Goal: Check status: Check status

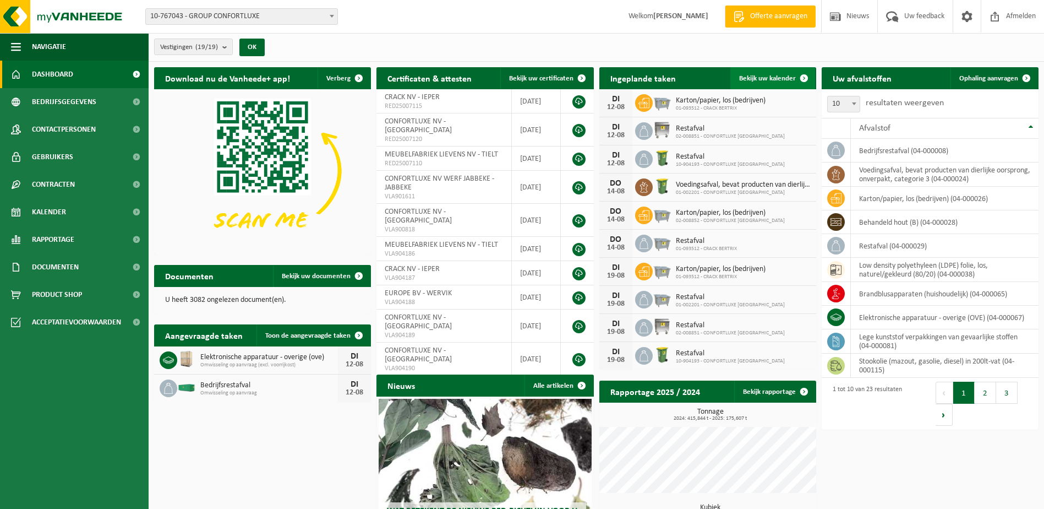
click at [778, 72] on link "Bekijk uw kalender" at bounding box center [772, 78] width 85 height 22
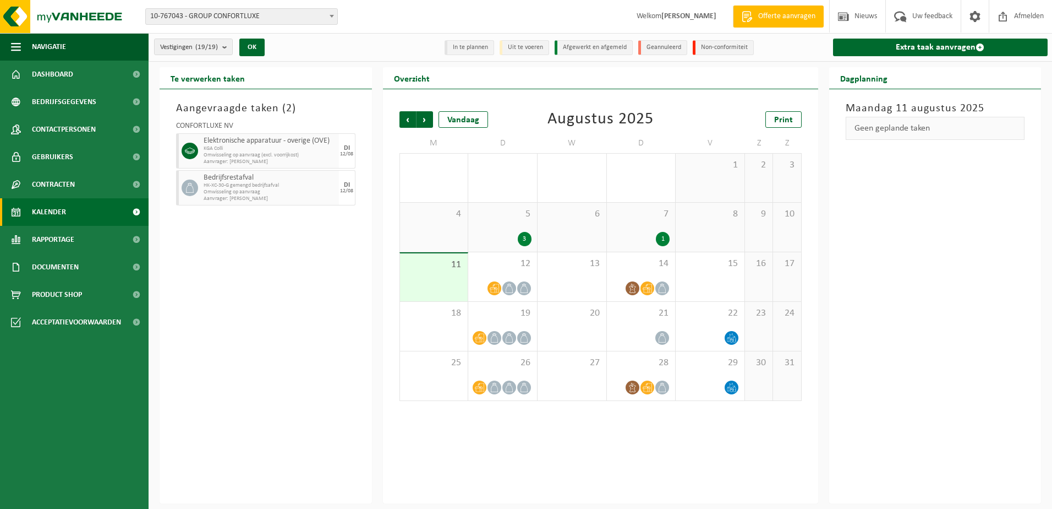
click at [509, 229] on div "5 3" at bounding box center [502, 227] width 69 height 49
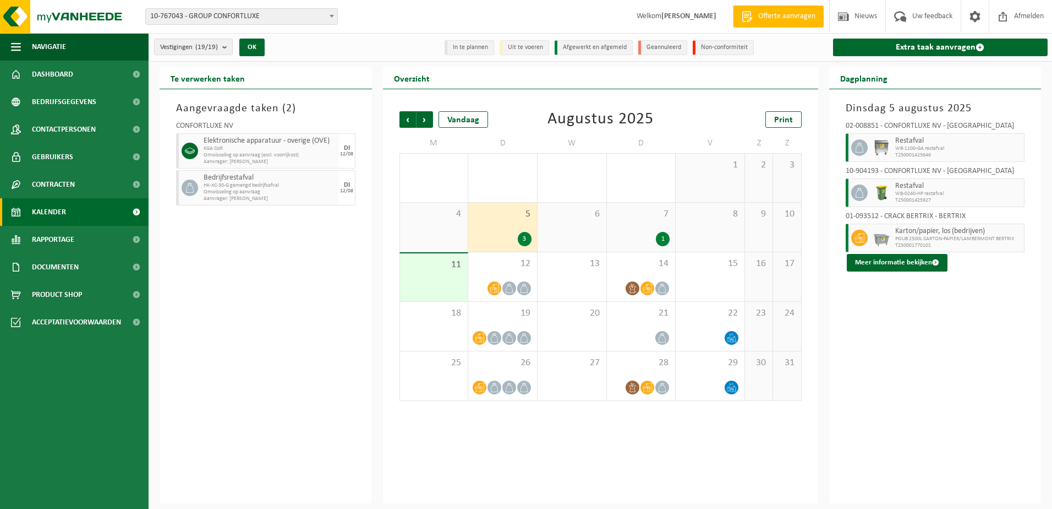
click at [652, 223] on div "7 1" at bounding box center [641, 227] width 69 height 49
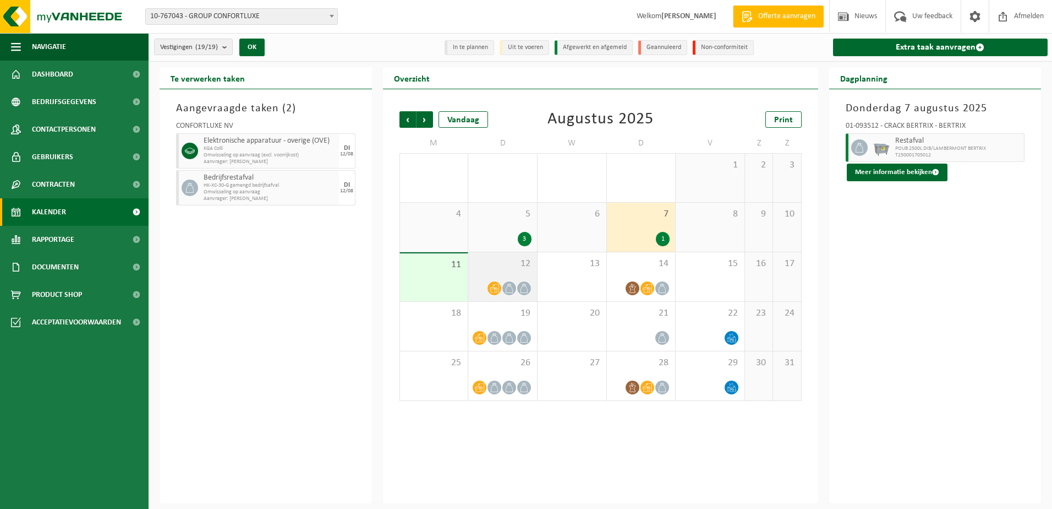
click at [516, 274] on div "12" at bounding box center [502, 276] width 69 height 49
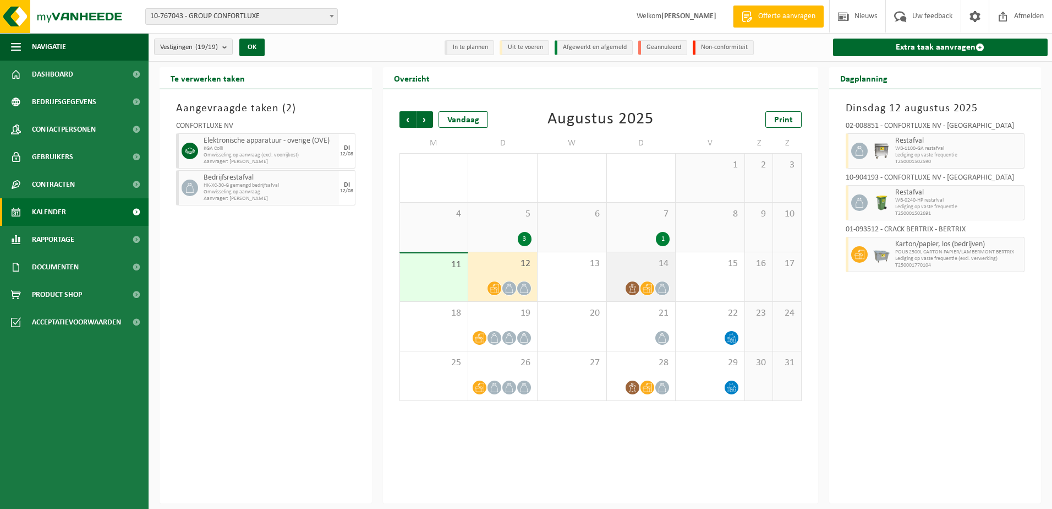
click at [655, 269] on span "14" at bounding box center [642, 264] width 58 height 12
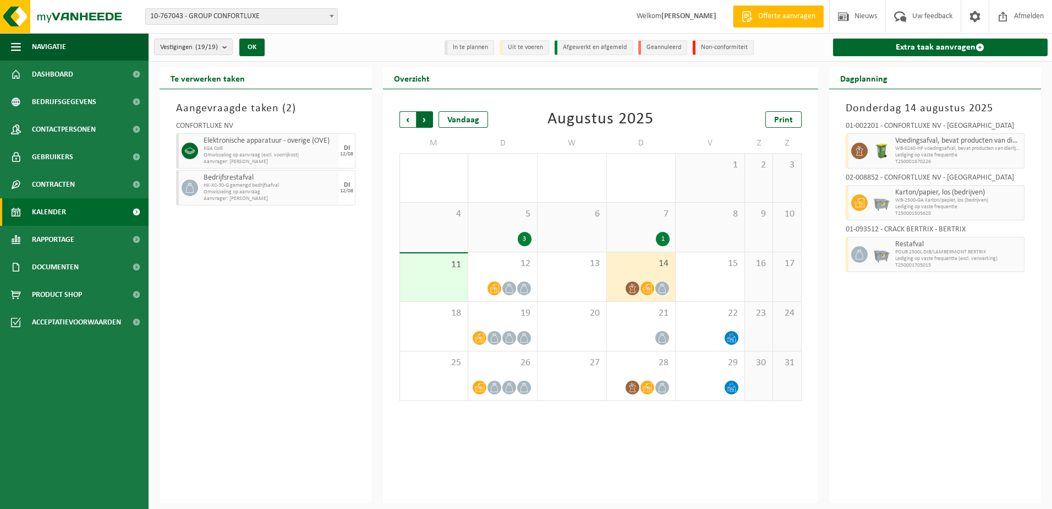
click at [409, 119] on span "Vorige" at bounding box center [408, 119] width 17 height 17
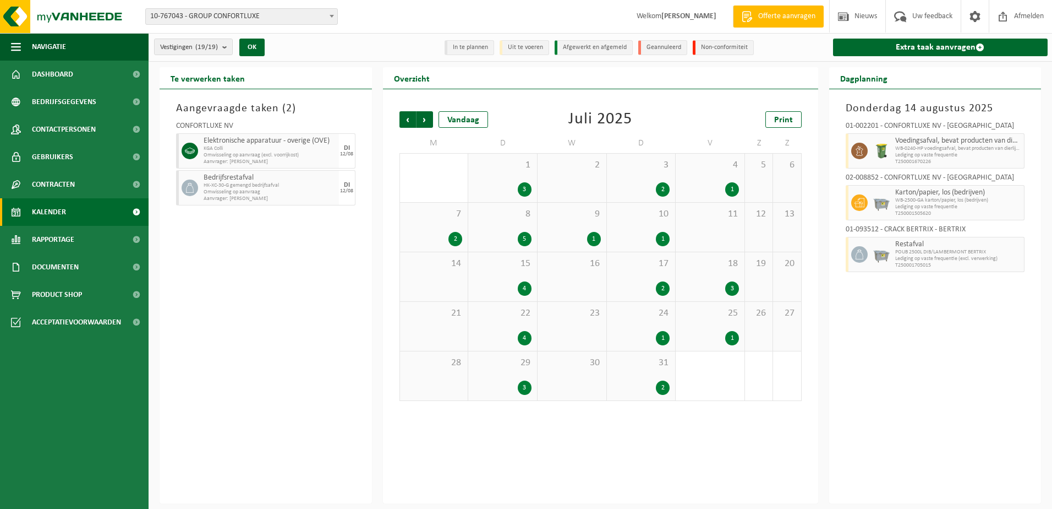
click at [490, 385] on div "3" at bounding box center [503, 387] width 58 height 14
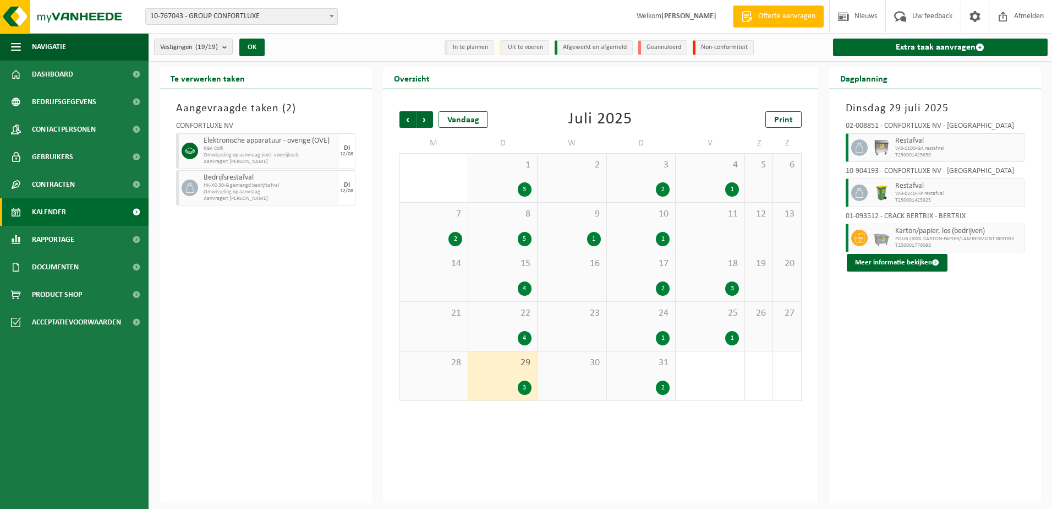
click at [682, 367] on span "1" at bounding box center [710, 363] width 58 height 12
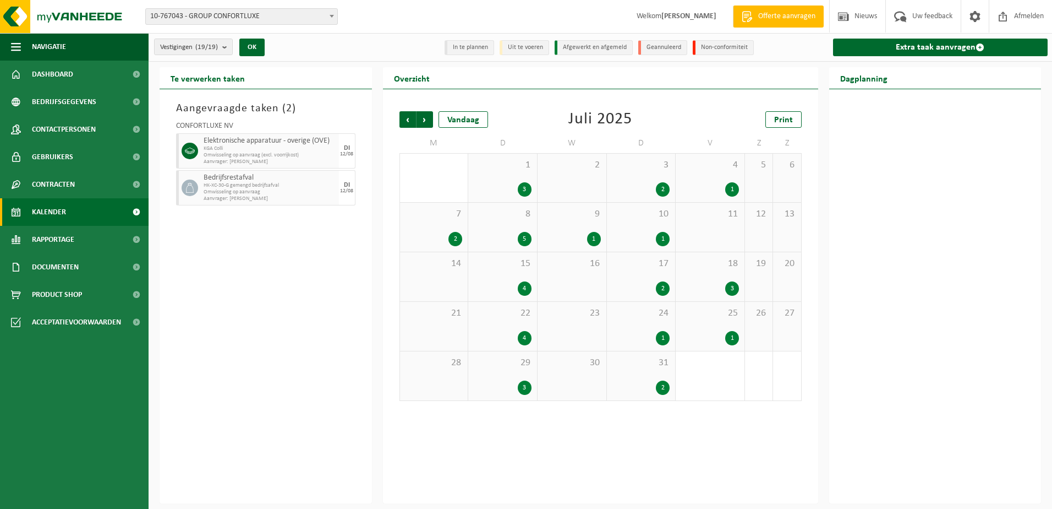
click at [649, 373] on div "31 2" at bounding box center [641, 375] width 69 height 49
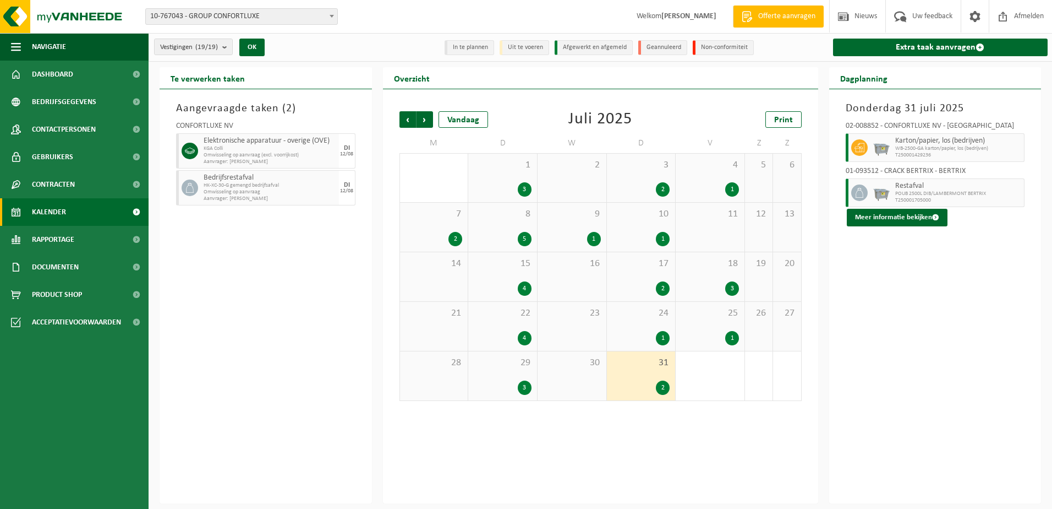
click at [708, 329] on div "25 1" at bounding box center [710, 326] width 69 height 49
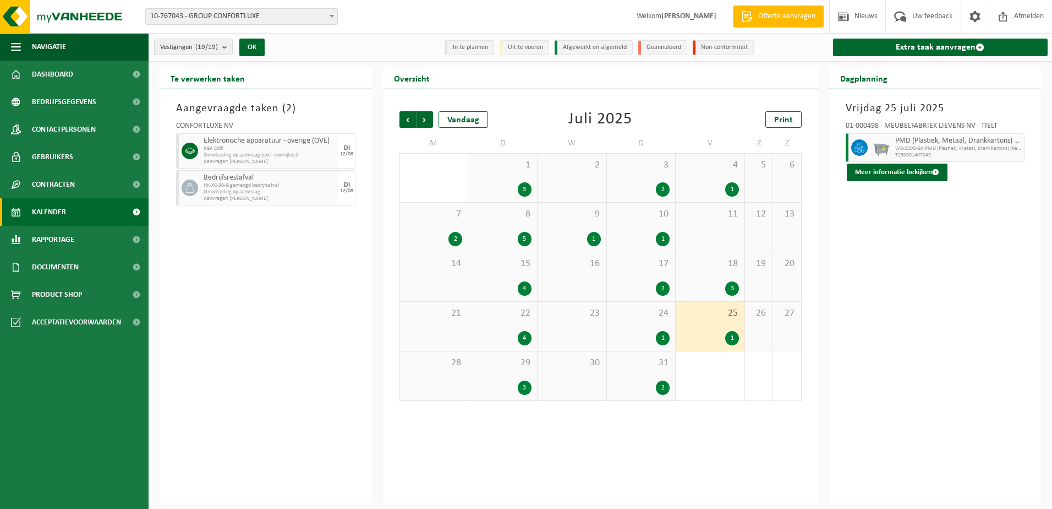
click at [650, 325] on div "24 1" at bounding box center [641, 326] width 69 height 49
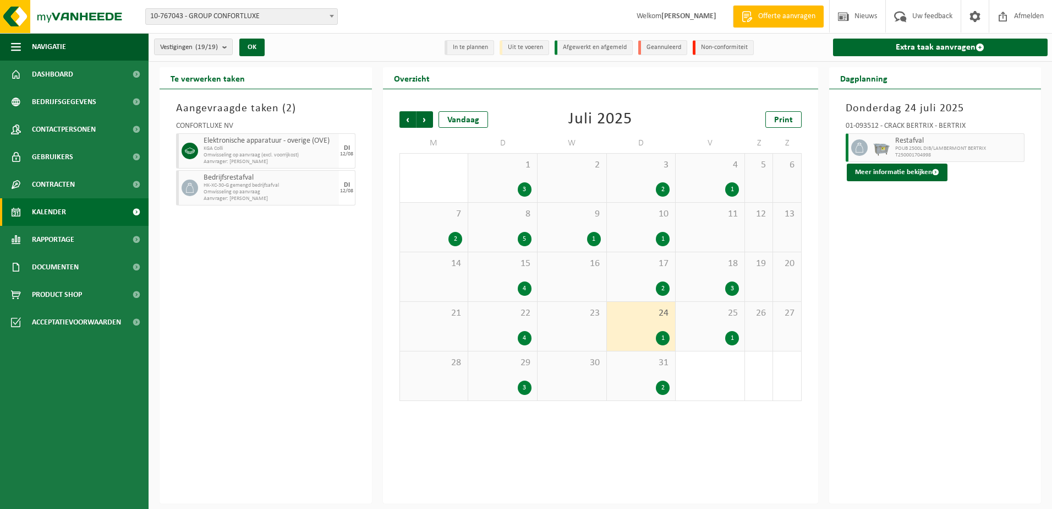
click at [503, 331] on div "4" at bounding box center [503, 338] width 58 height 14
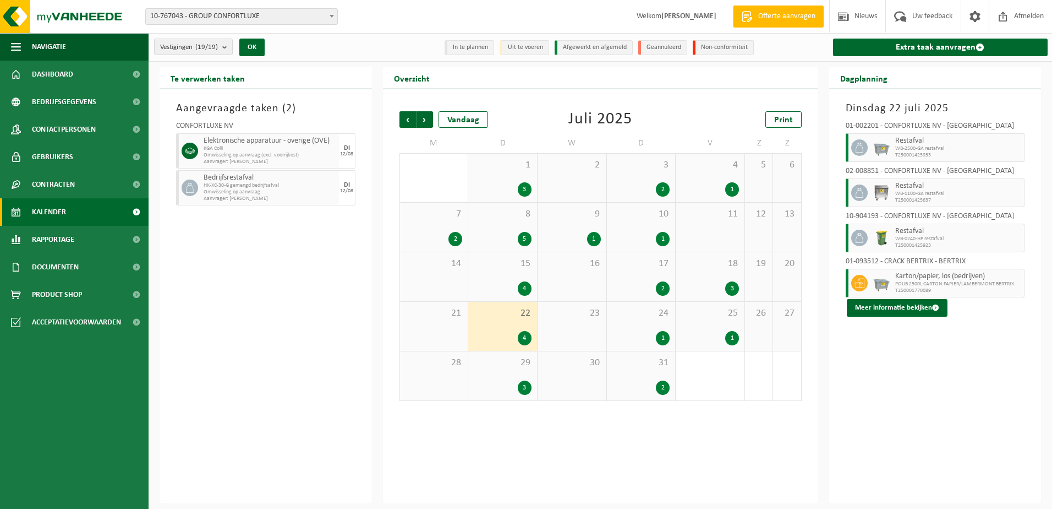
click at [522, 263] on span "15" at bounding box center [503, 264] width 58 height 12
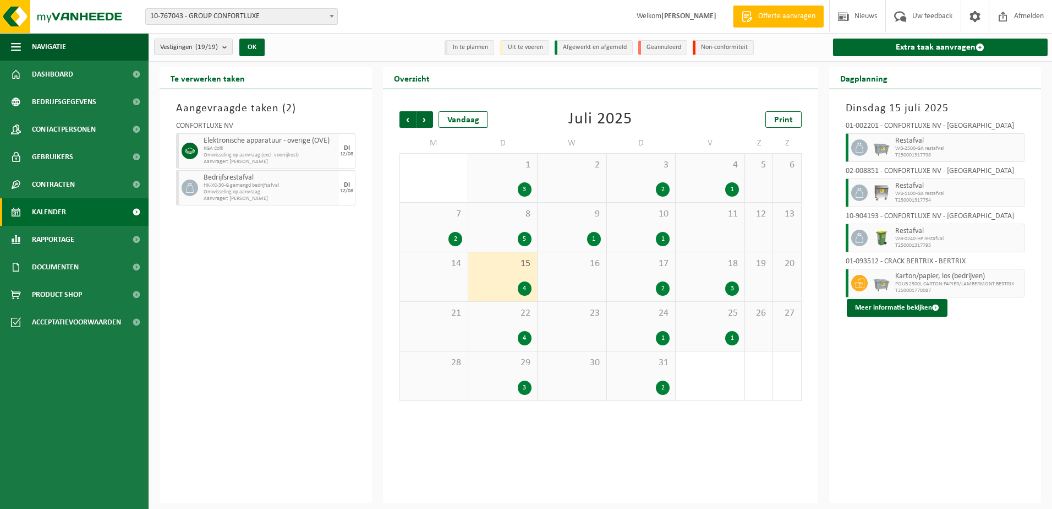
click at [657, 277] on div "17 2" at bounding box center [641, 276] width 69 height 49
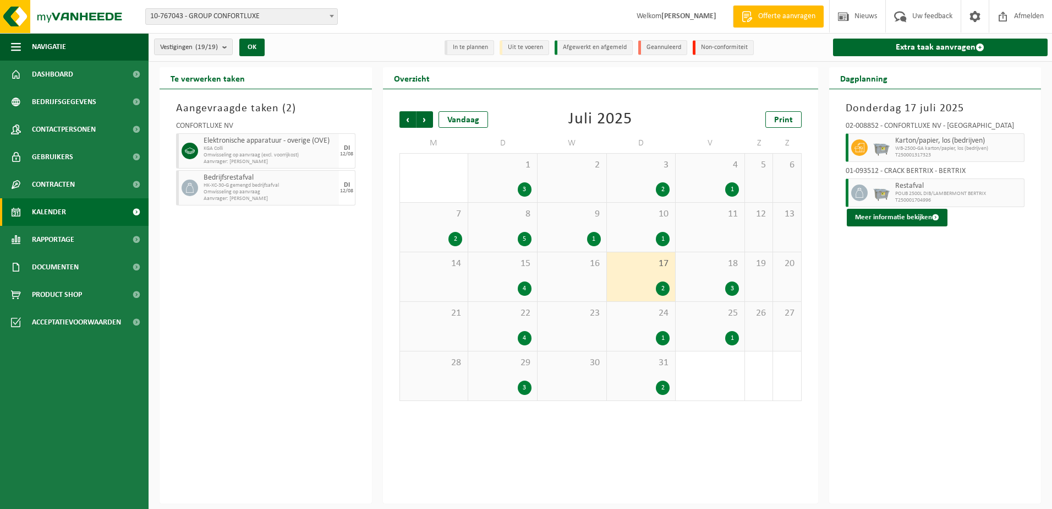
click at [717, 271] on div "18 3" at bounding box center [710, 276] width 69 height 49
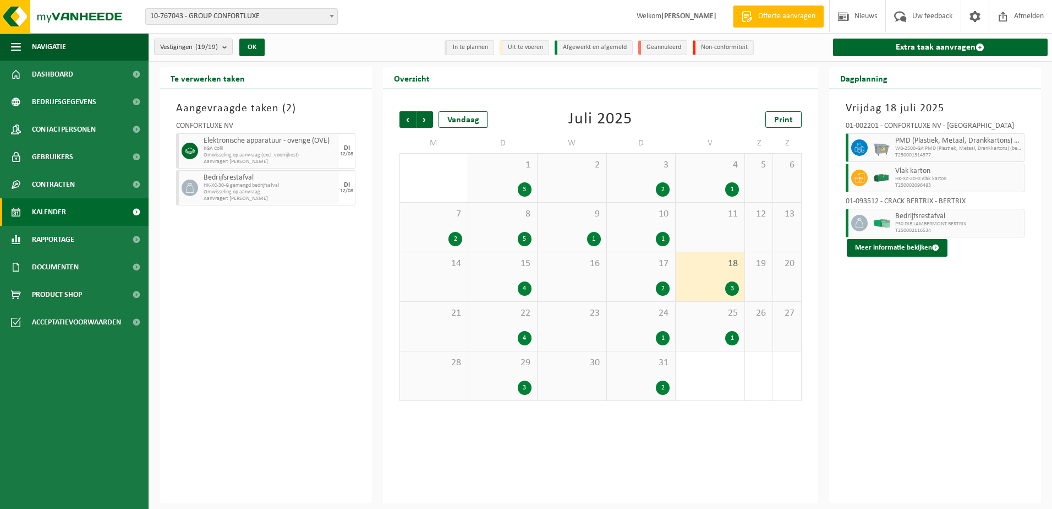
click at [638, 228] on div "10 1" at bounding box center [641, 227] width 69 height 49
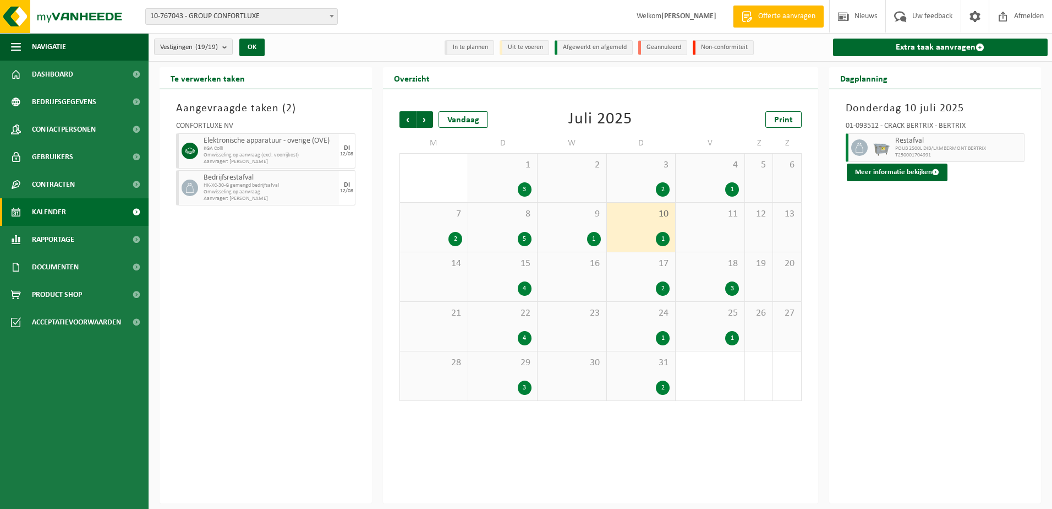
click at [576, 225] on div "9 1" at bounding box center [572, 227] width 69 height 49
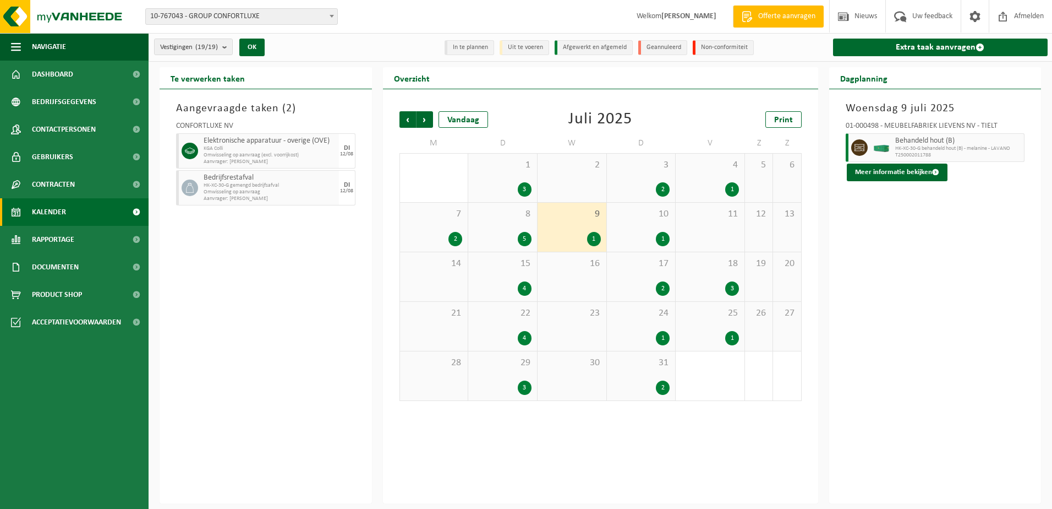
click at [485, 229] on div "8 5" at bounding box center [502, 227] width 69 height 49
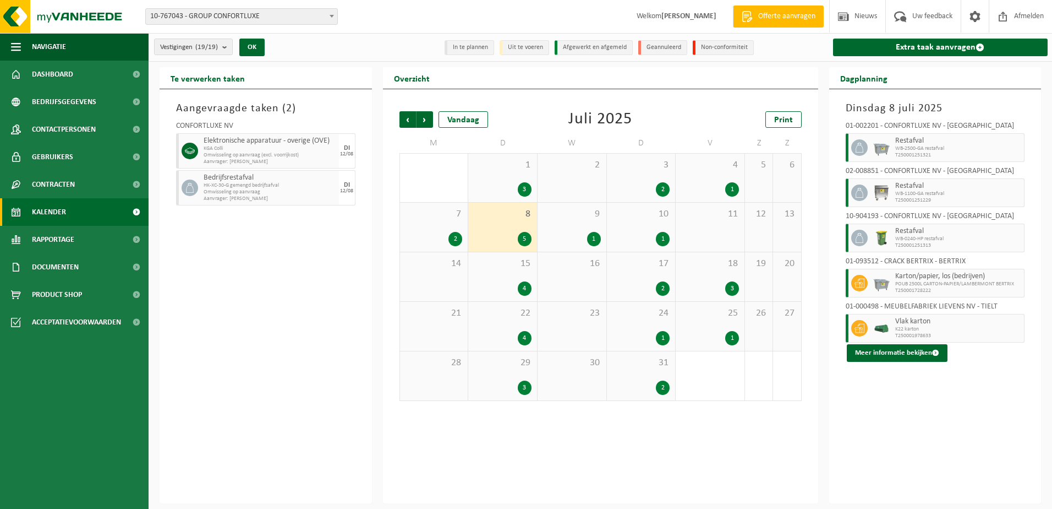
click at [449, 222] on div "7 2" at bounding box center [434, 227] width 68 height 49
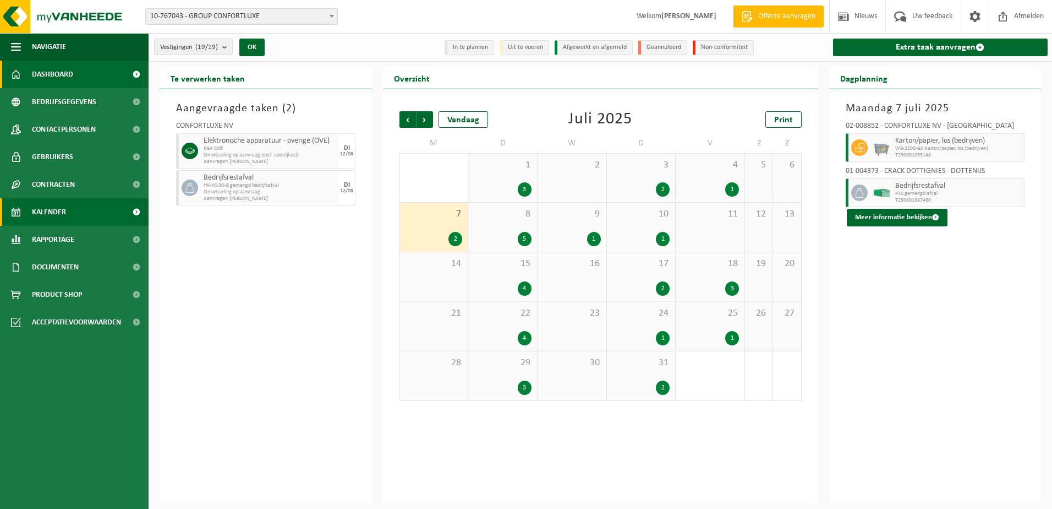
click at [52, 75] on span "Dashboard" at bounding box center [52, 75] width 41 height 28
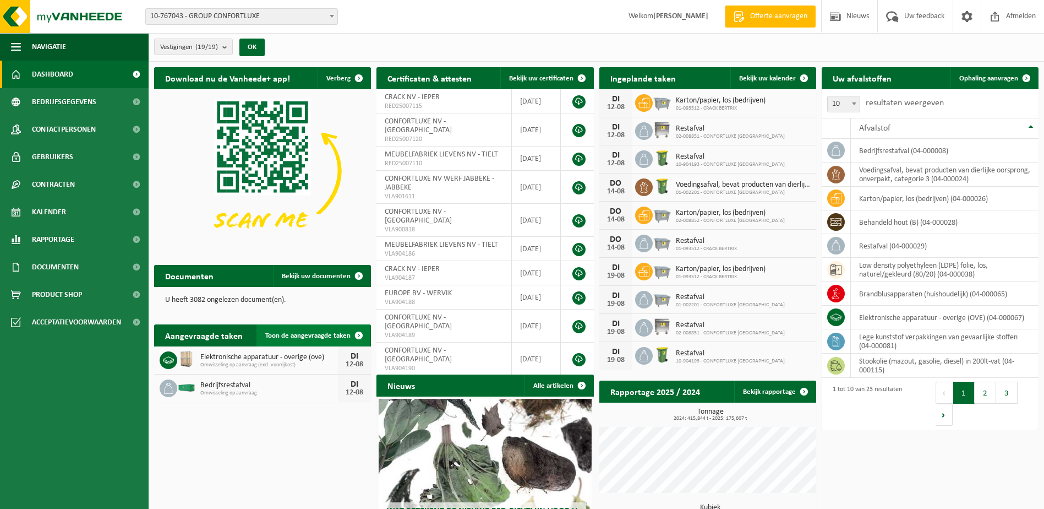
click at [331, 336] on span "Toon de aangevraagde taken" at bounding box center [307, 335] width 85 height 7
